Goal: Navigation & Orientation: Find specific page/section

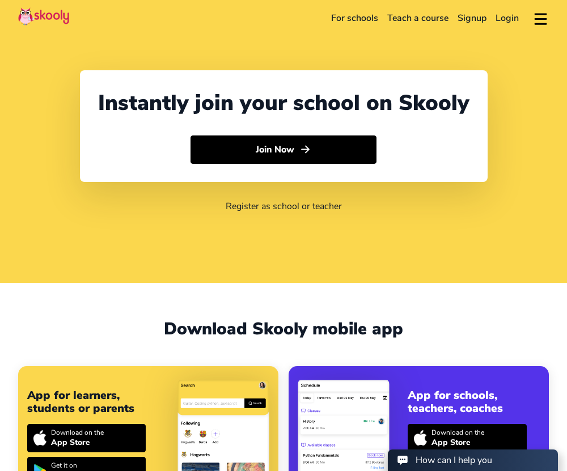
select select "1"
select select "[GEOGRAPHIC_DATA]"
select select "America/New_York"
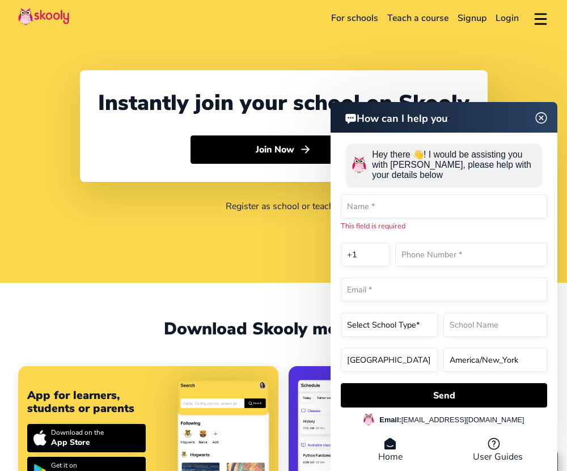
click at [542, 118] on img at bounding box center [542, 118] width 22 height 14
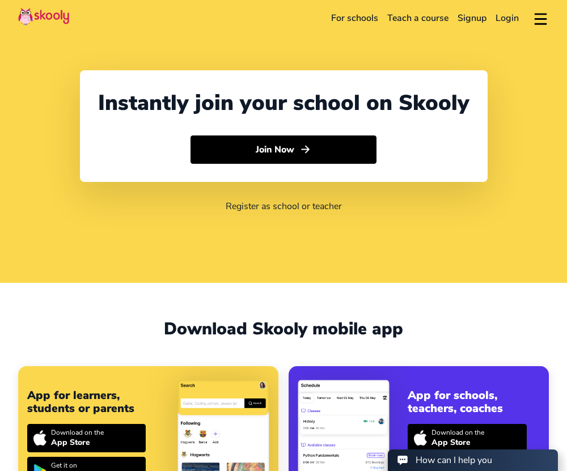
click at [362, 23] on link "For schools" at bounding box center [355, 18] width 56 height 18
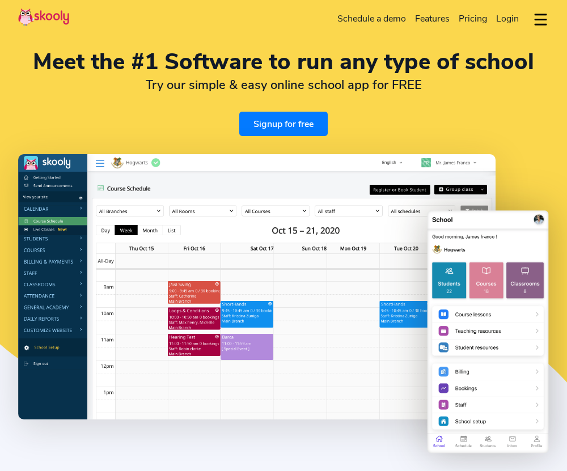
select select "en"
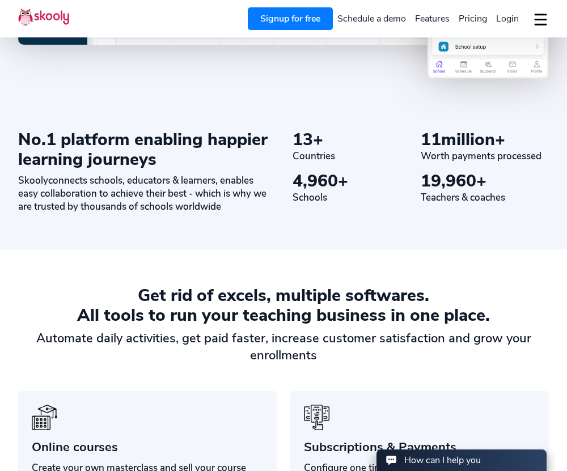
select select "1"
select select "[GEOGRAPHIC_DATA]"
select select "America/New_York"
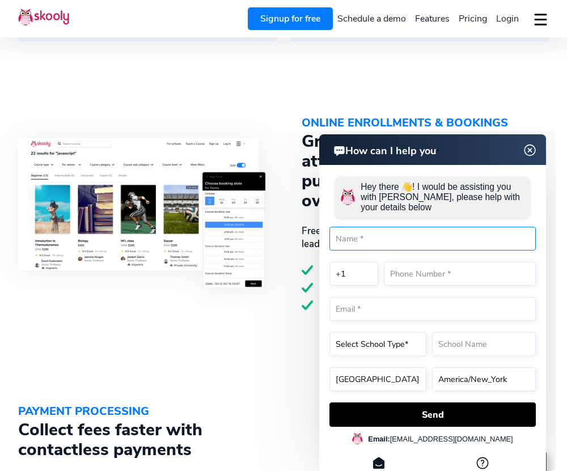
scroll to position [1290, 0]
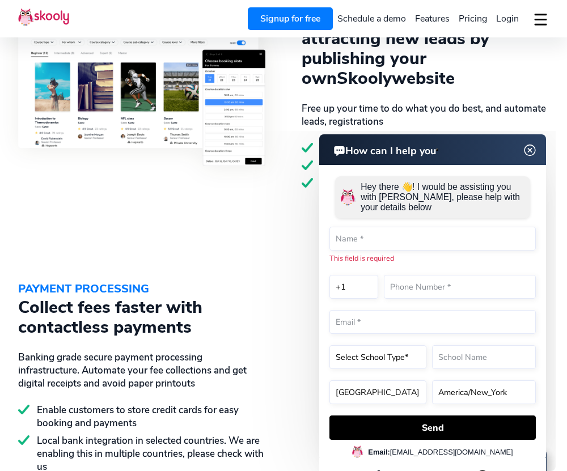
click at [526, 152] on img at bounding box center [530, 150] width 22 height 14
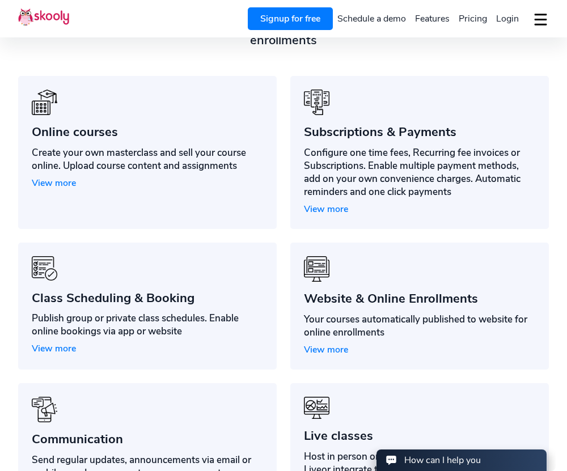
scroll to position [622, 0]
